Goal: Transaction & Acquisition: Subscribe to service/newsletter

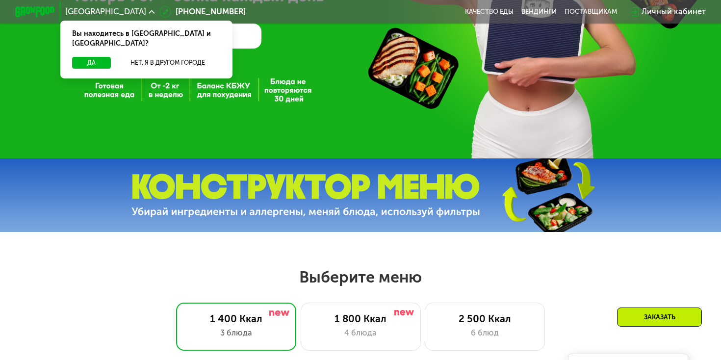
scroll to position [327, 0]
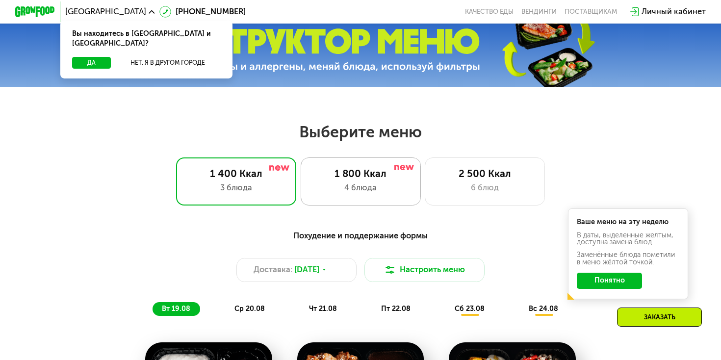
click at [359, 178] on div "1 800 Ккал" at bounding box center [360, 174] width 99 height 12
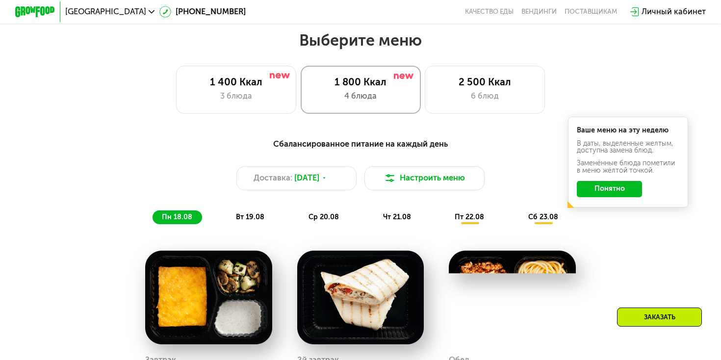
scroll to position [413, 0]
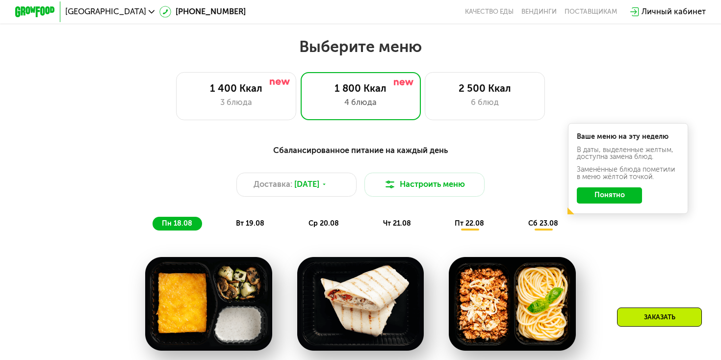
click at [591, 192] on button "Понятно" at bounding box center [609, 195] width 65 height 16
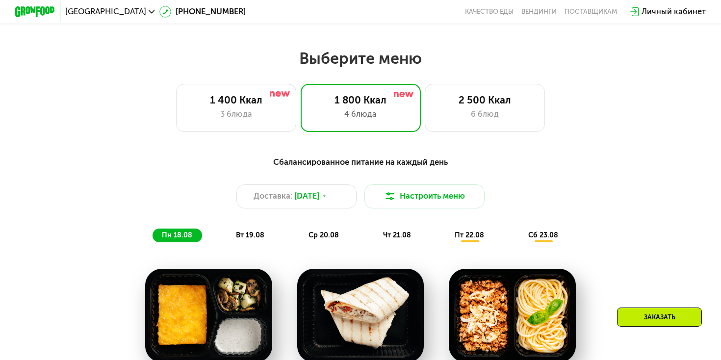
scroll to position [390, 0]
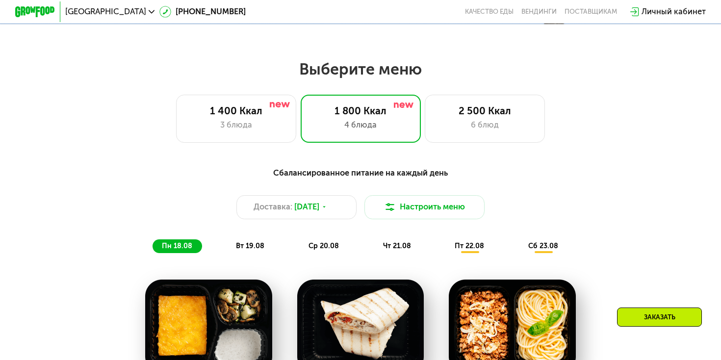
click at [263, 242] on span "вт 19.08" at bounding box center [250, 246] width 28 height 8
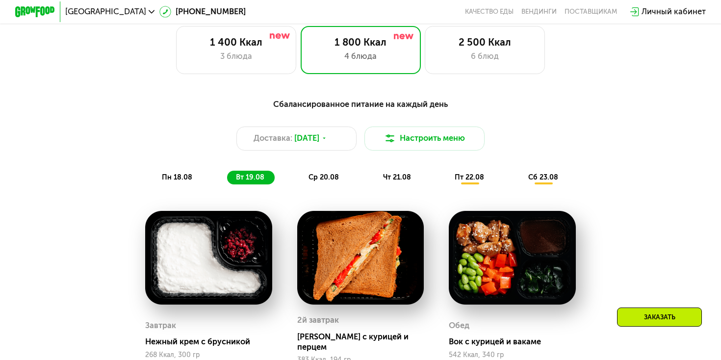
scroll to position [334, 0]
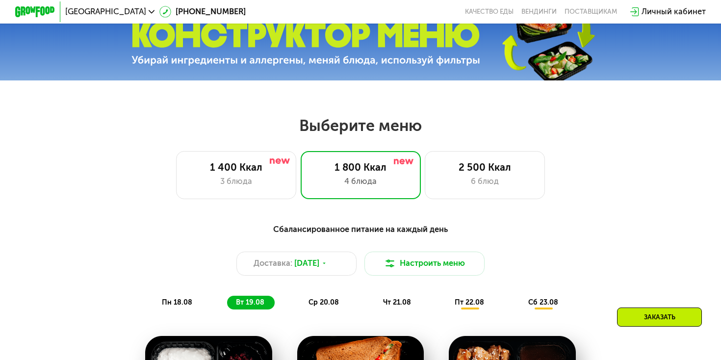
click at [316, 306] on span "ср 20.08" at bounding box center [324, 302] width 30 height 8
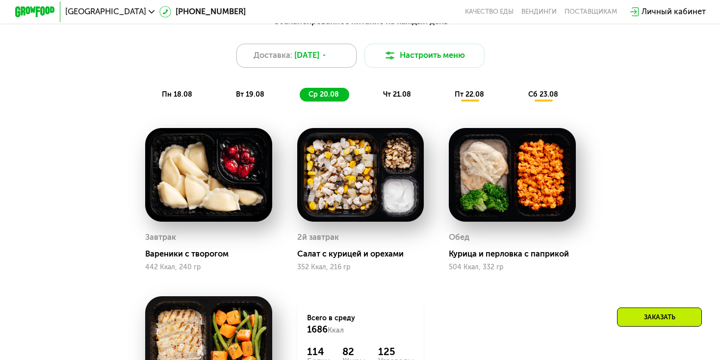
scroll to position [521, 0]
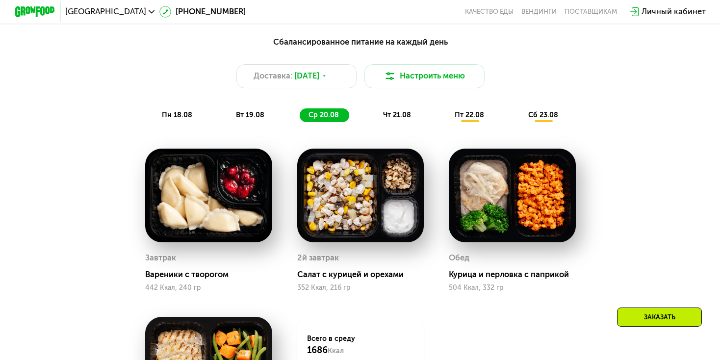
click at [389, 119] on span "чт 21.08" at bounding box center [397, 115] width 28 height 8
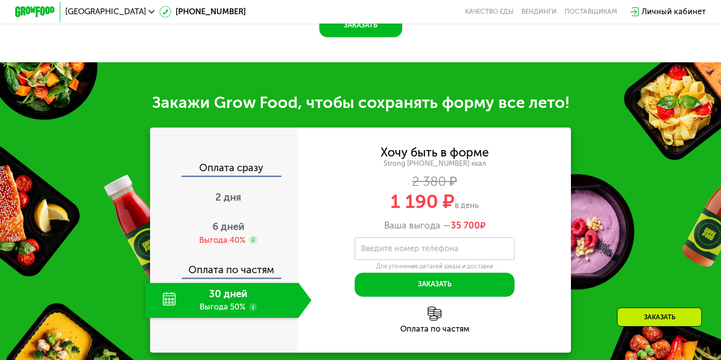
scroll to position [1022, 0]
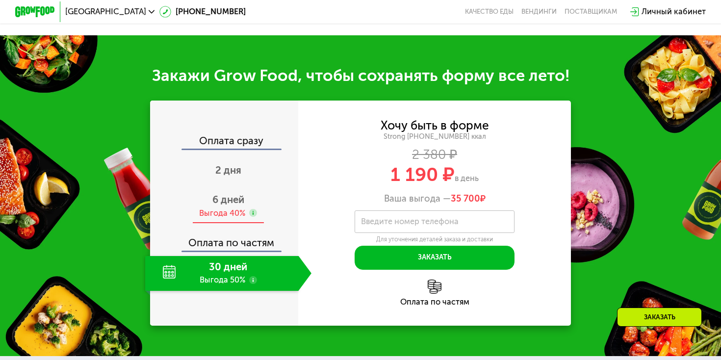
click at [240, 196] on div "6 дней Выгода 40%" at bounding box center [228, 206] width 166 height 35
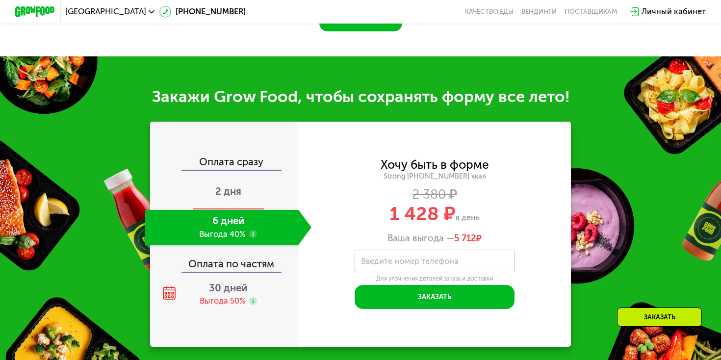
click at [244, 183] on div "2 дня" at bounding box center [228, 192] width 166 height 35
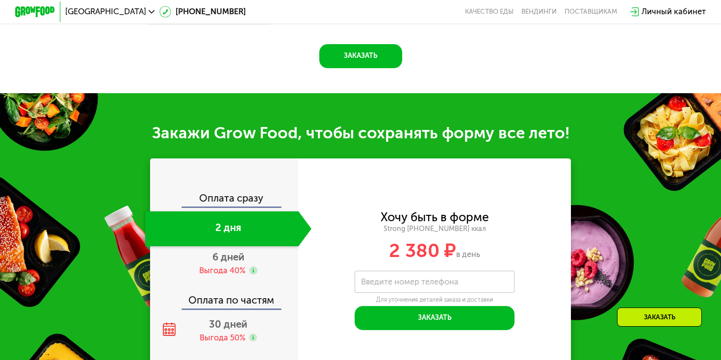
scroll to position [1047, 0]
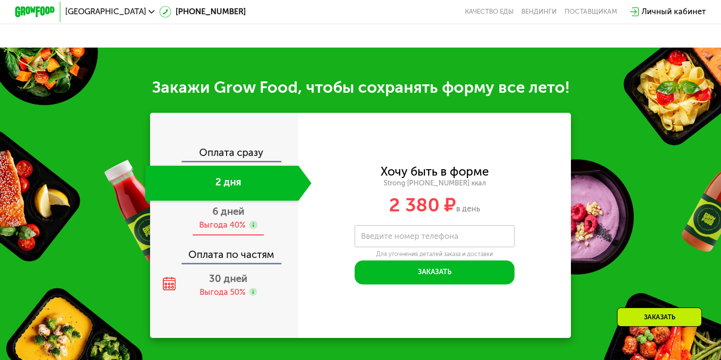
click at [245, 209] on div "6 дней Выгода 40%" at bounding box center [228, 218] width 166 height 35
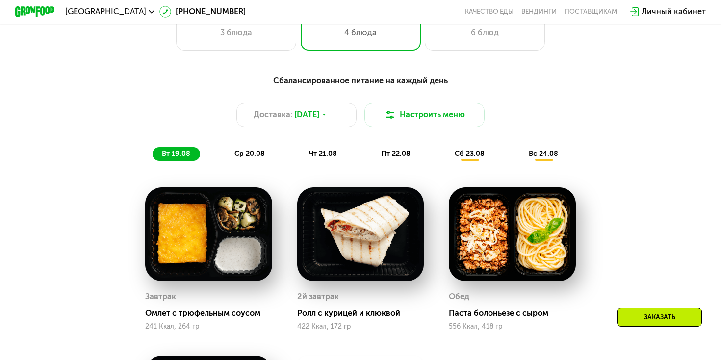
scroll to position [487, 0]
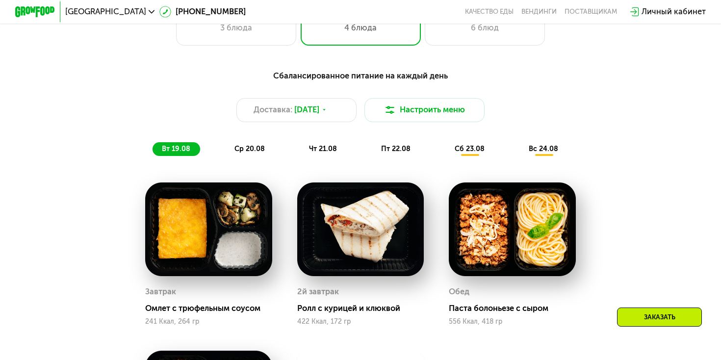
click at [249, 145] on span "ср 20.08" at bounding box center [250, 149] width 30 height 8
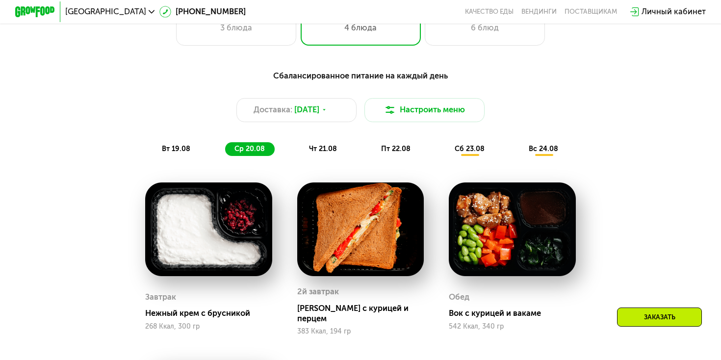
click at [319, 148] on span "чт 21.08" at bounding box center [323, 149] width 28 height 8
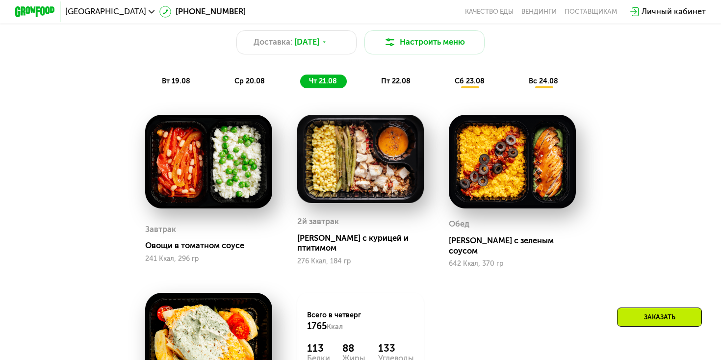
scroll to position [526, 0]
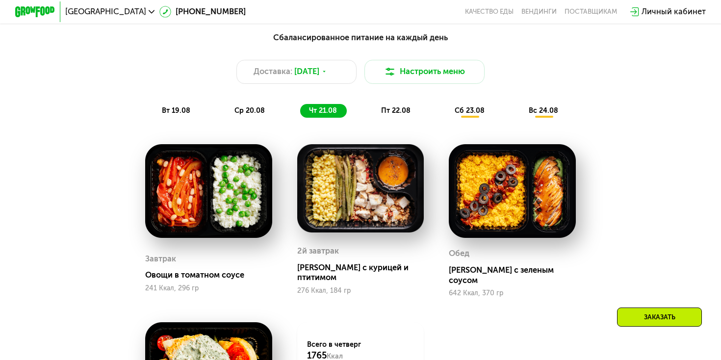
click at [446, 117] on div "пт 22.08" at bounding box center [470, 111] width 49 height 14
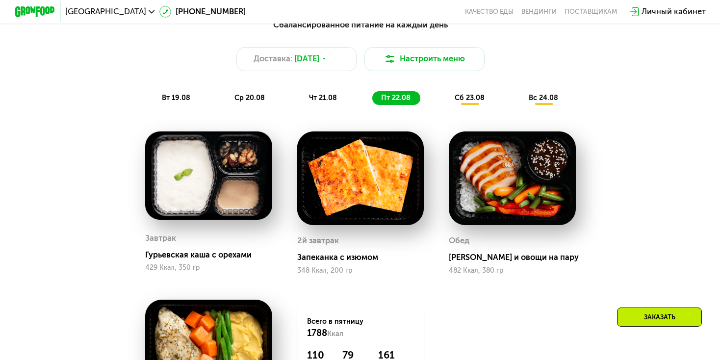
scroll to position [513, 0]
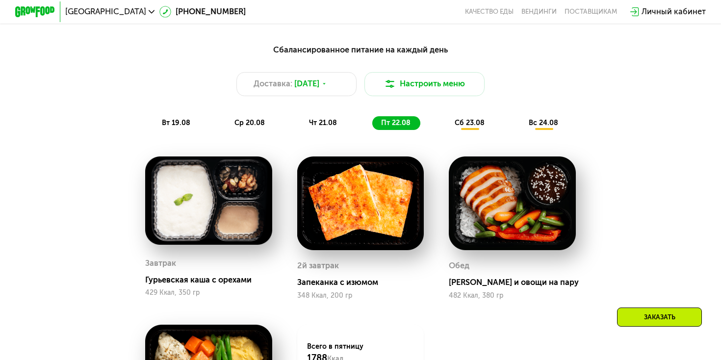
click at [461, 121] on span "сб 23.08" at bounding box center [470, 123] width 30 height 8
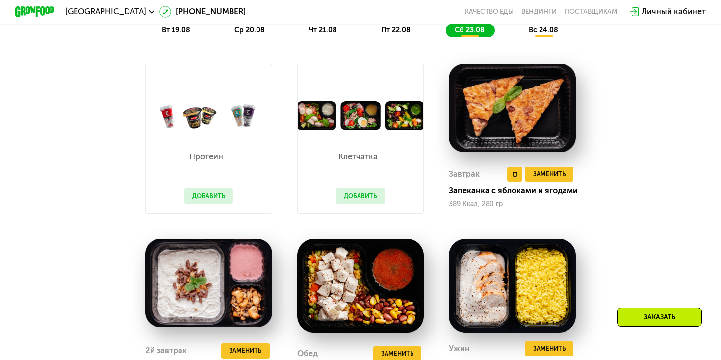
scroll to position [487, 0]
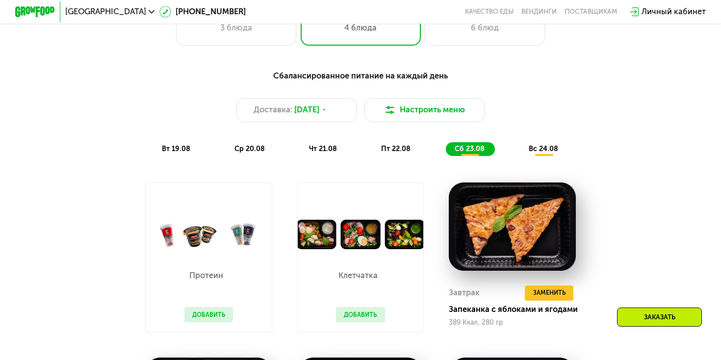
click at [541, 147] on span "вс 24.08" at bounding box center [543, 149] width 29 height 8
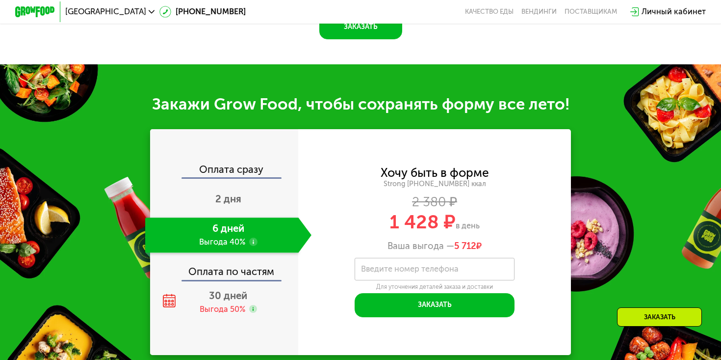
scroll to position [1088, 0]
